Goal: Obtain resource: Download file/media

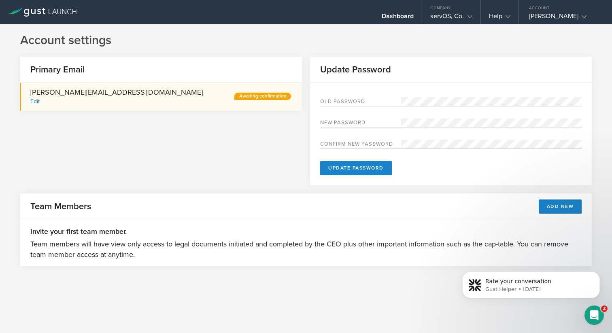
scroll to position [137, 0]
click at [403, 16] on div "Dashboard" at bounding box center [398, 18] width 32 height 12
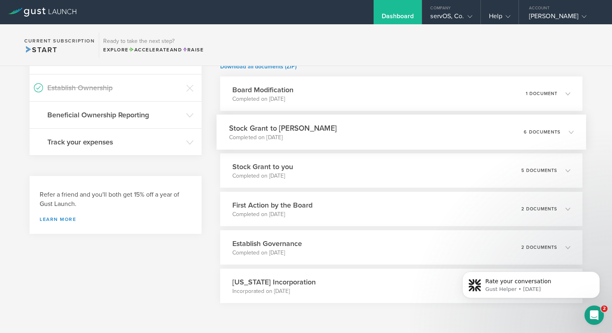
scroll to position [337, 0]
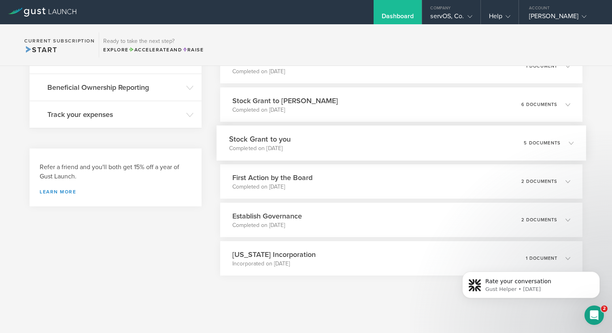
click at [354, 147] on div "Stock Grant to you Completed on [DATE] 5 documents" at bounding box center [402, 143] width 370 height 35
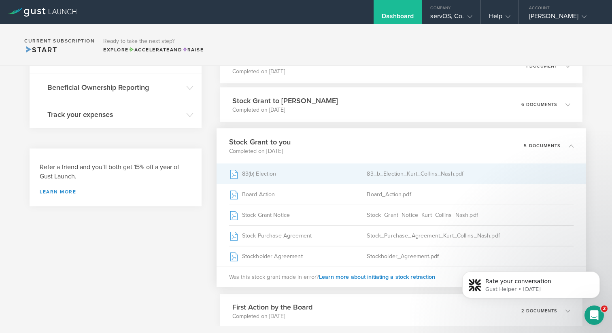
scroll to position [390, 0]
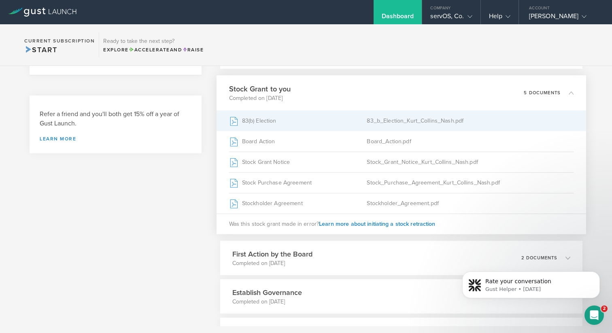
click at [268, 128] on div "83(b) Election" at bounding box center [298, 121] width 138 height 20
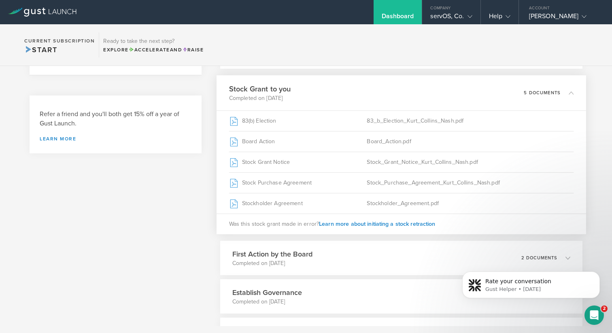
click at [386, 24] on div "Dashboard Company servOS, Co. Company Information Relationships Cap Table Manag…" at bounding box center [306, 45] width 612 height 42
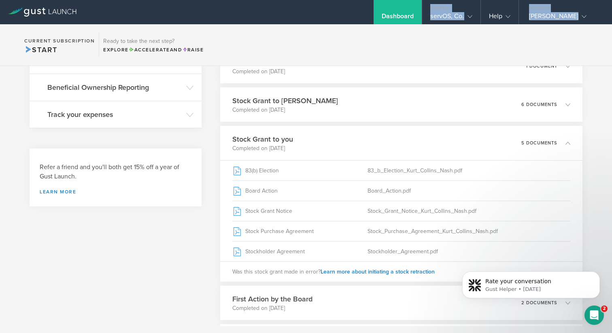
click at [390, 18] on div "Dashboard" at bounding box center [398, 18] width 32 height 12
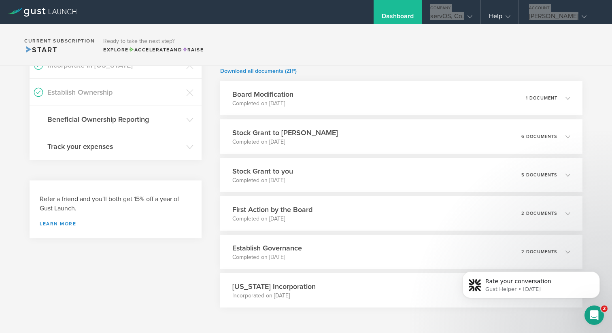
scroll to position [305, 0]
